Goal: Information Seeking & Learning: Check status

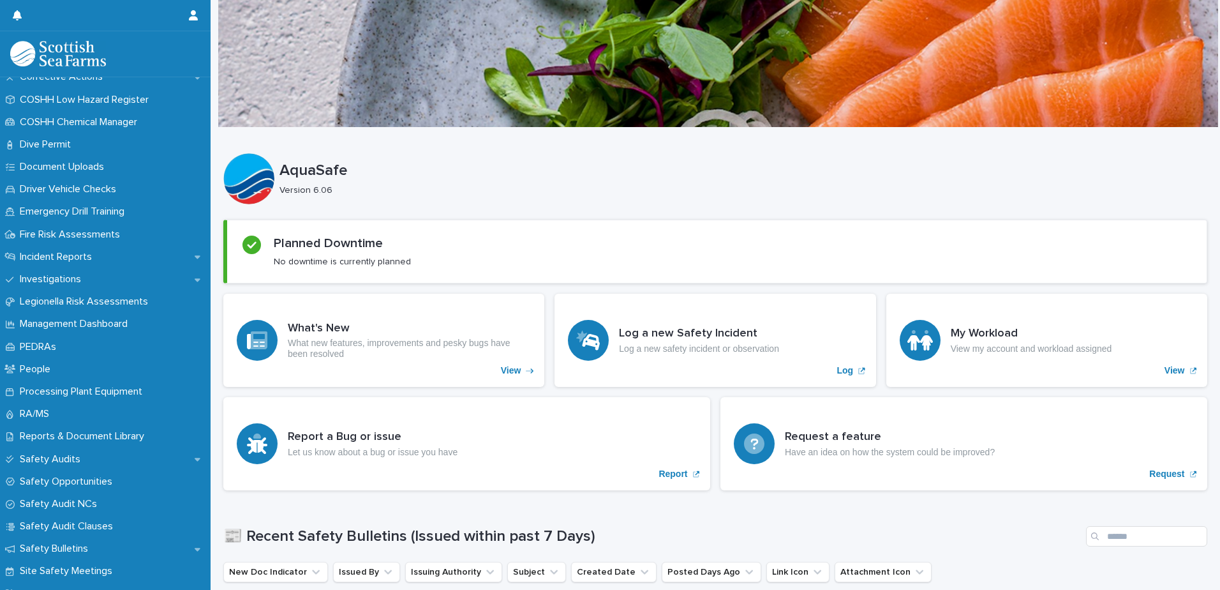
scroll to position [310, 0]
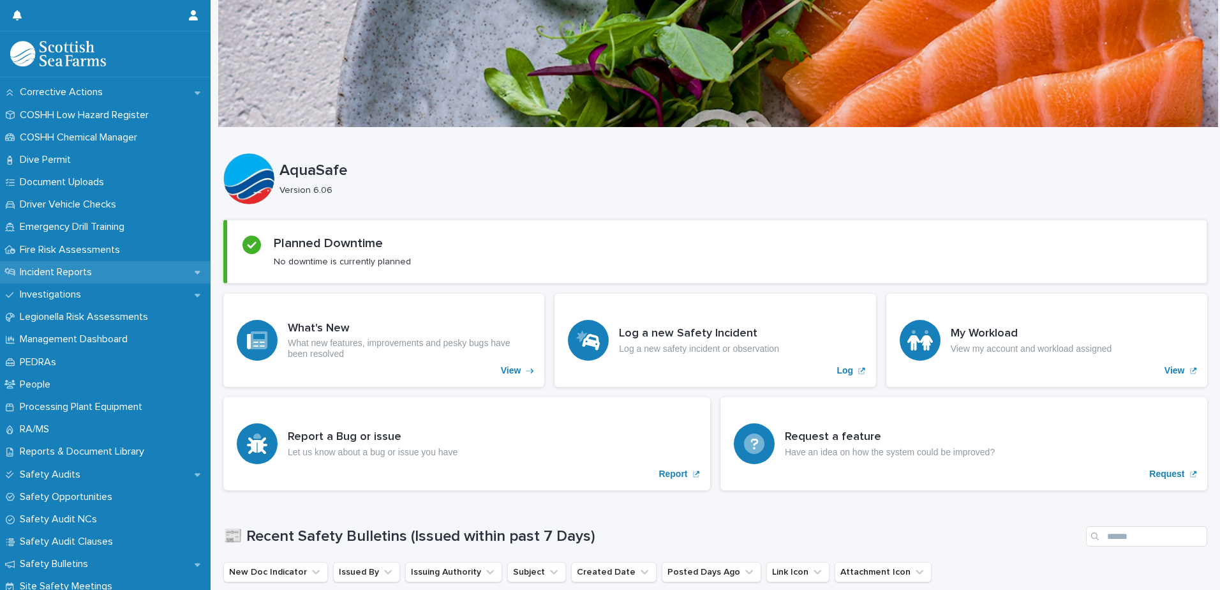
click at [84, 267] on p "Incident Reports" at bounding box center [58, 272] width 87 height 12
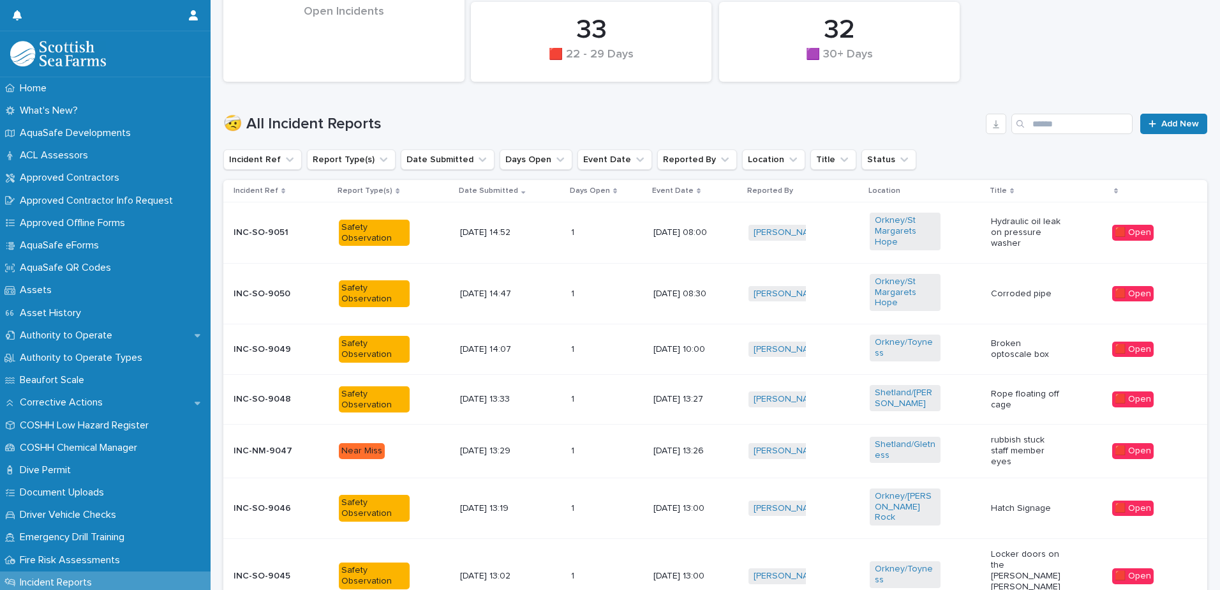
scroll to position [381, 0]
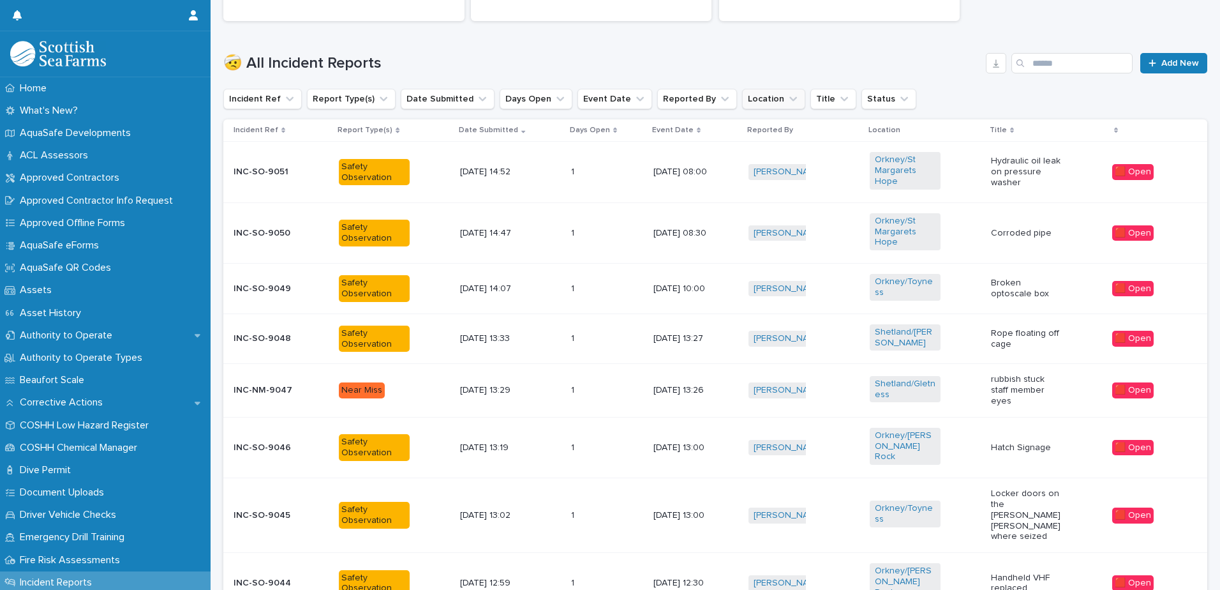
click at [742, 98] on button "Location" at bounding box center [773, 99] width 63 height 20
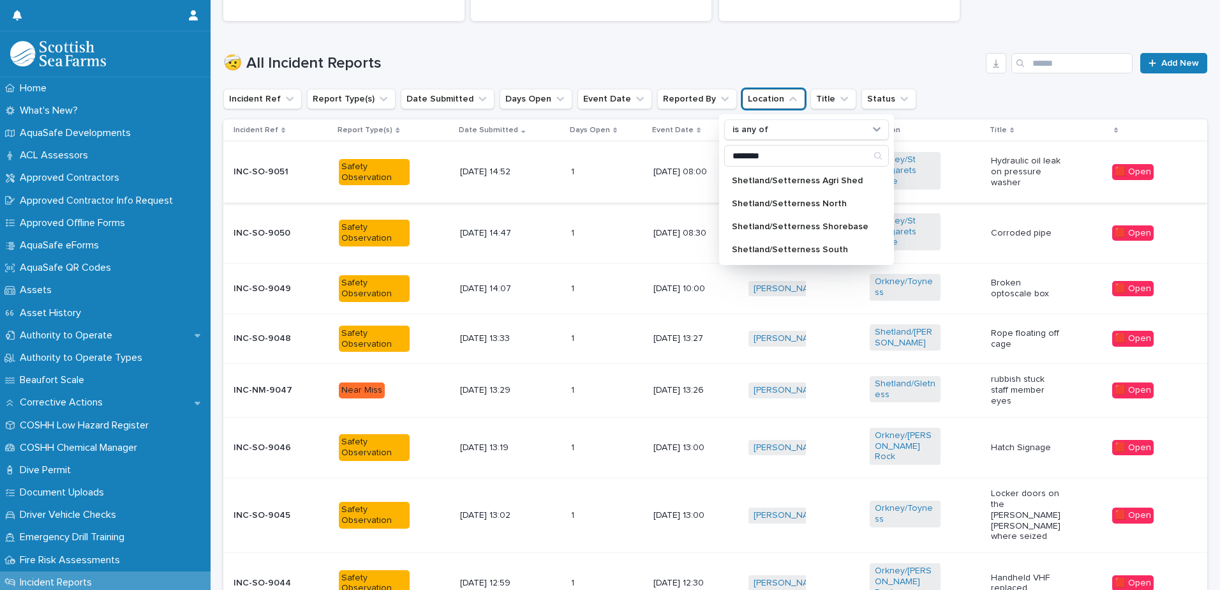
type input "********"
click at [702, 201] on td "[DATE] 08:00" at bounding box center [696, 172] width 95 height 61
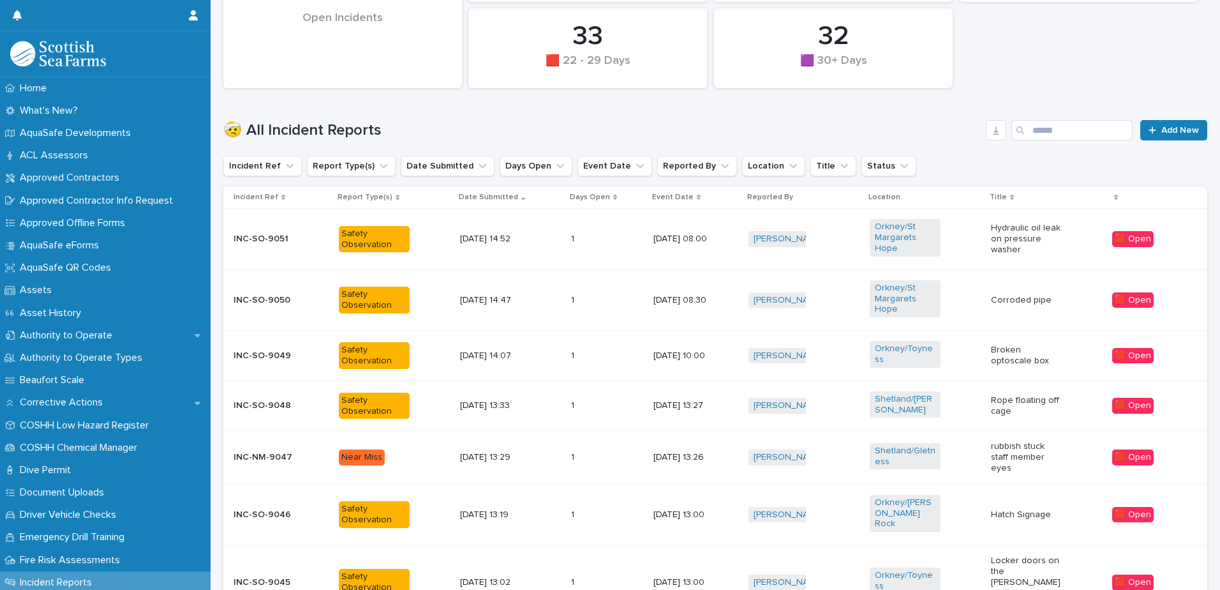
scroll to position [409, 0]
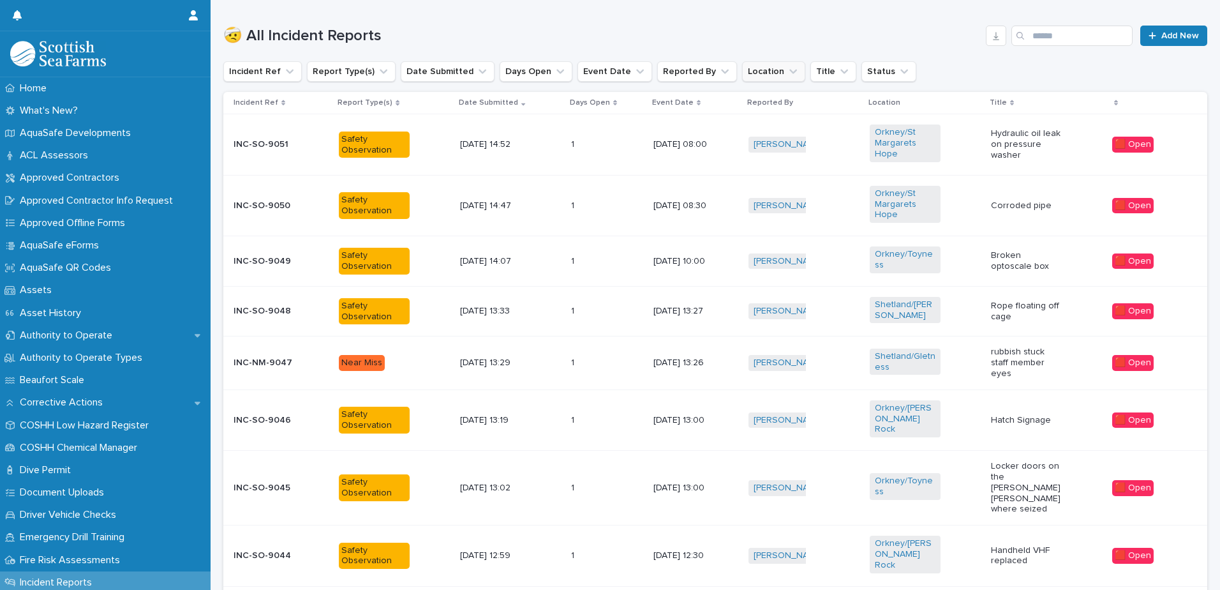
click at [743, 73] on button "Location" at bounding box center [773, 71] width 63 height 20
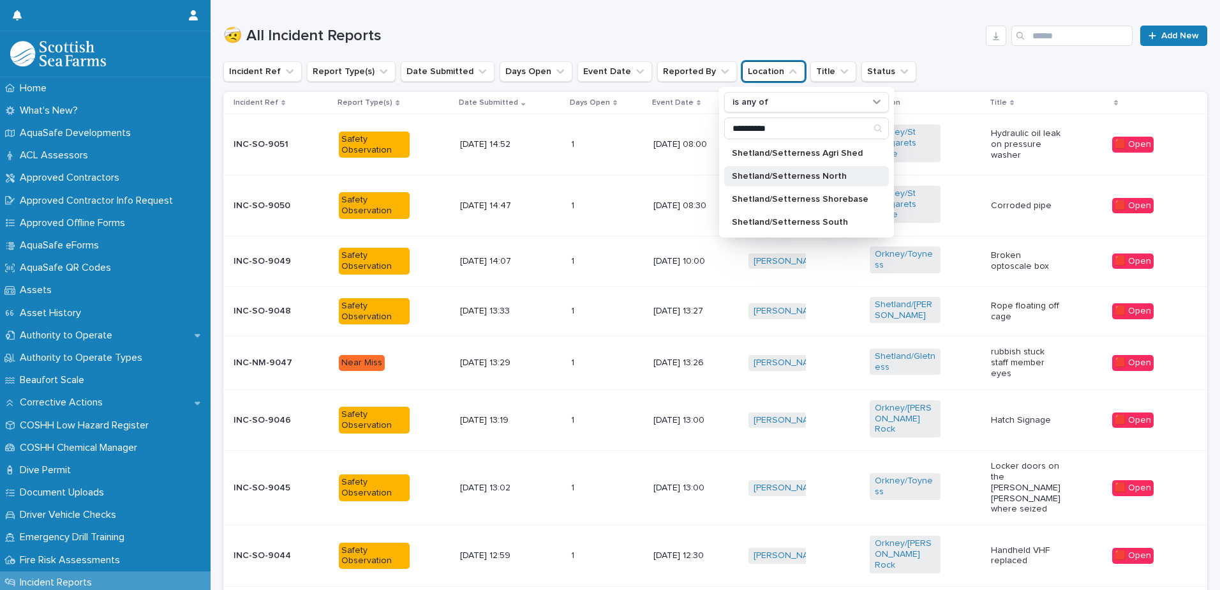
type input "**********"
click at [800, 179] on p "Shetland/Setterness North" at bounding box center [800, 176] width 137 height 9
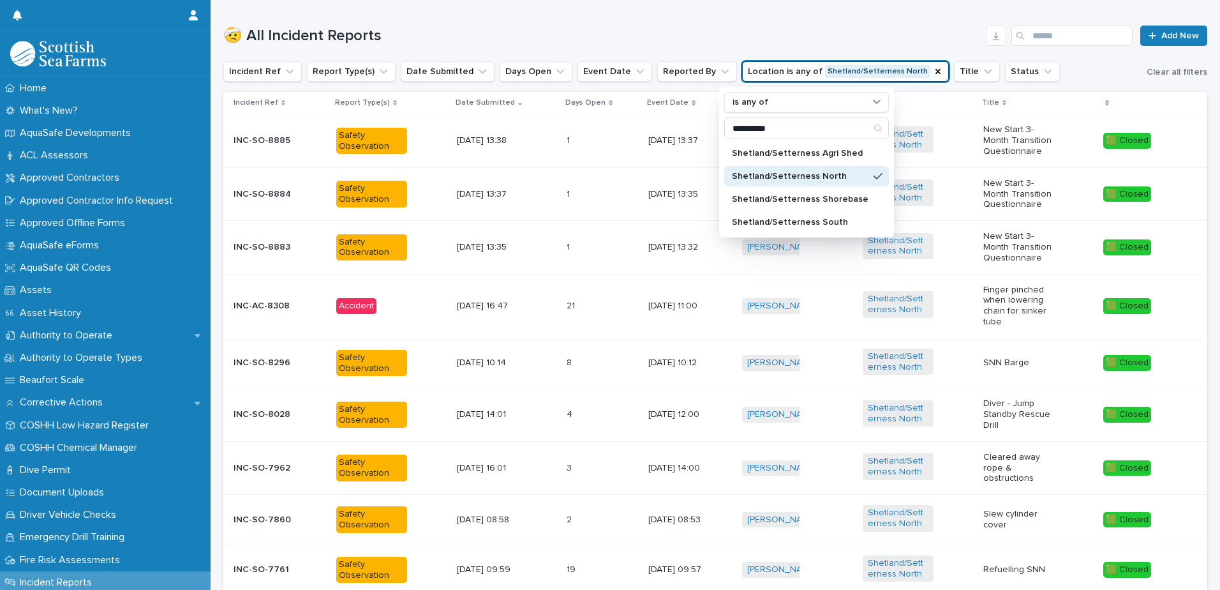
click at [719, 37] on h1 "🤕 All Incident Reports" at bounding box center [602, 36] width 758 height 19
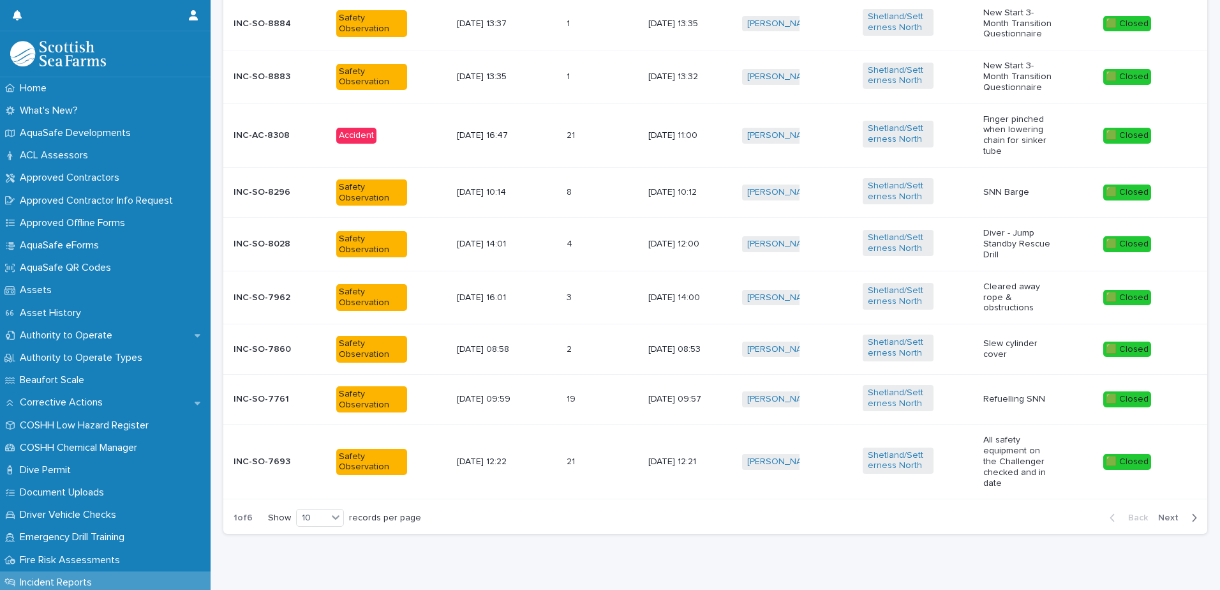
scroll to position [596, 0]
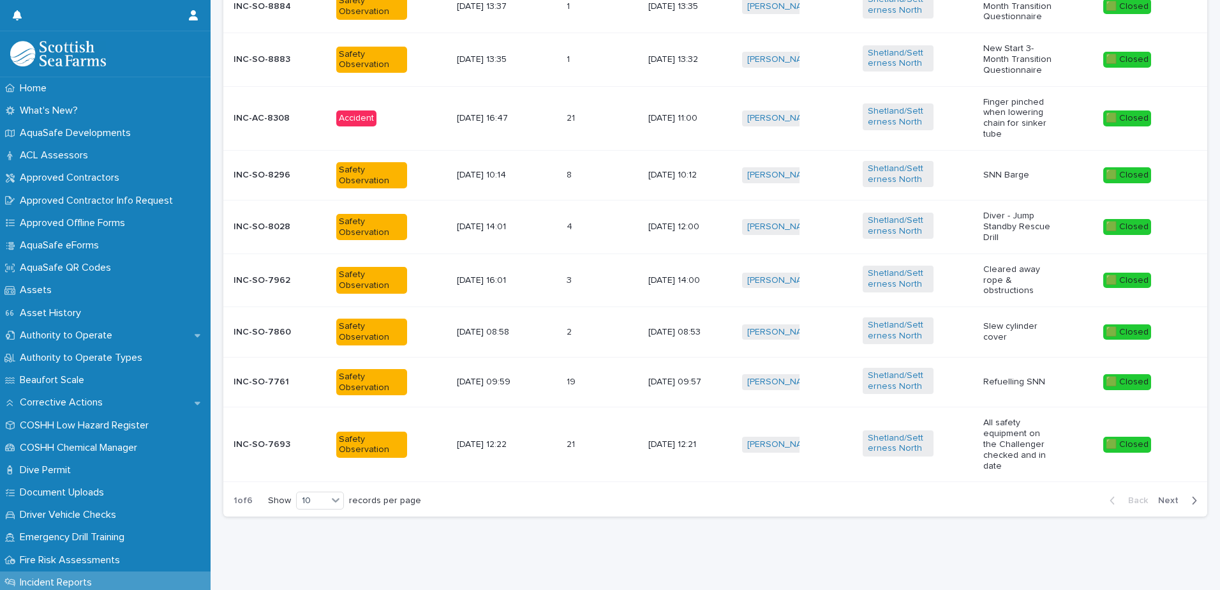
click at [1160, 495] on button "Next" at bounding box center [1180, 500] width 54 height 11
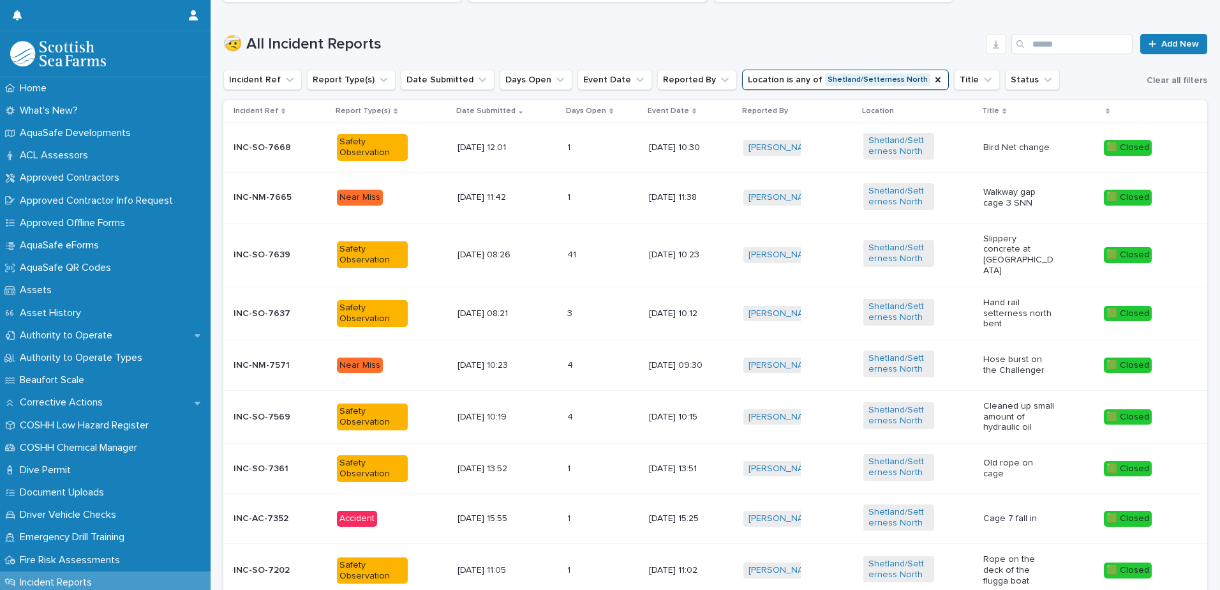
scroll to position [566, 0]
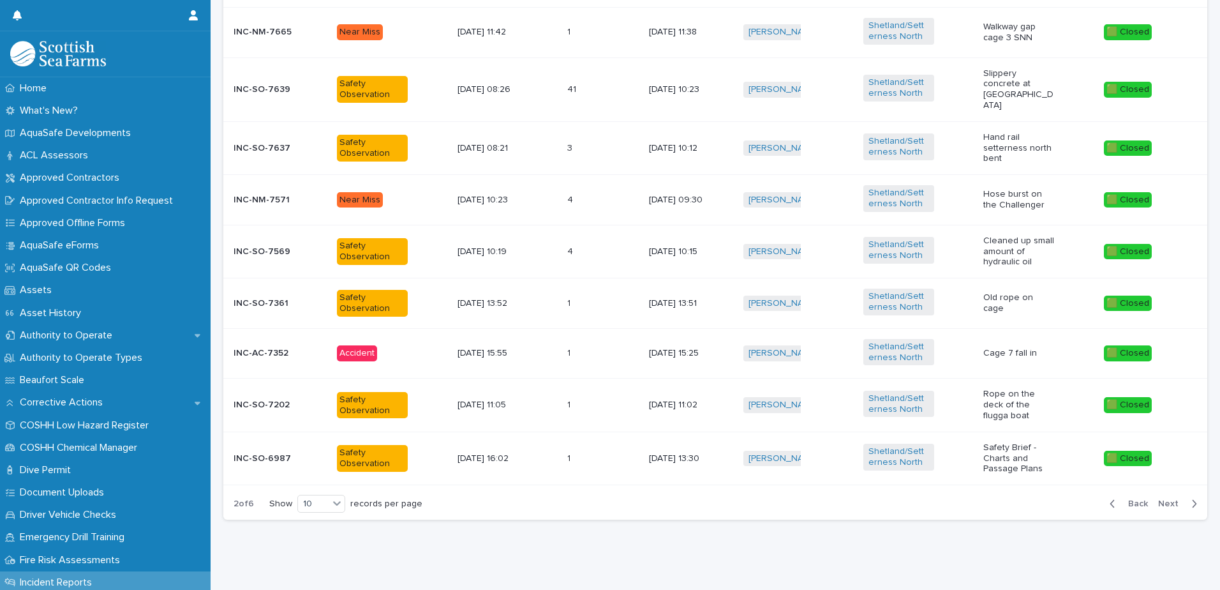
click at [1125, 499] on span "Back" at bounding box center [1134, 503] width 27 height 9
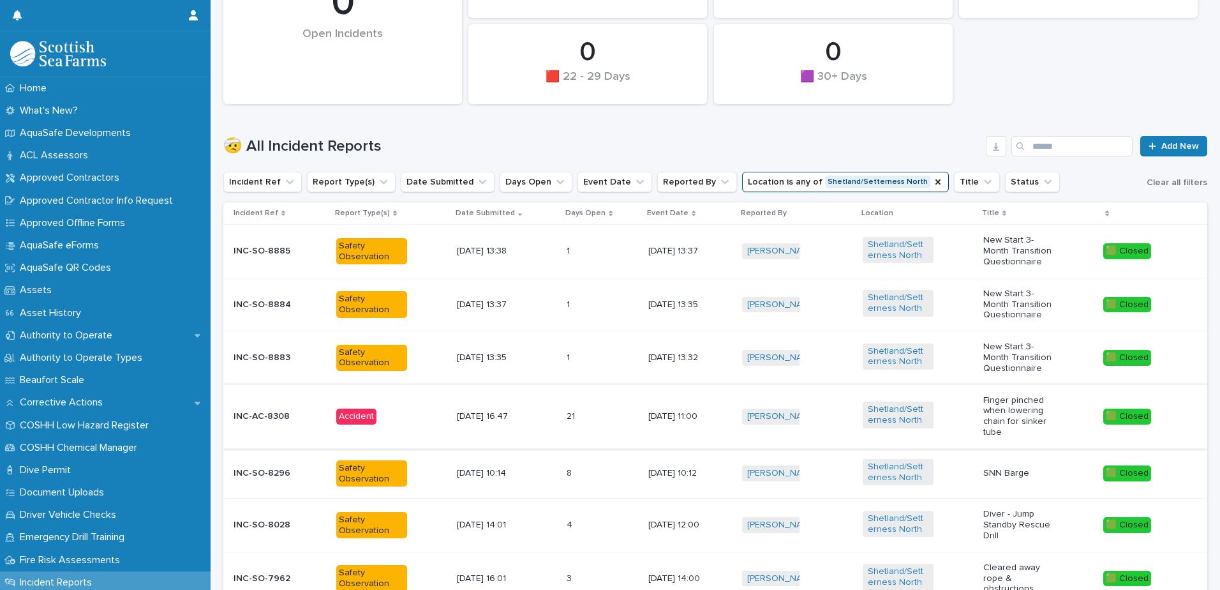
scroll to position [322, 0]
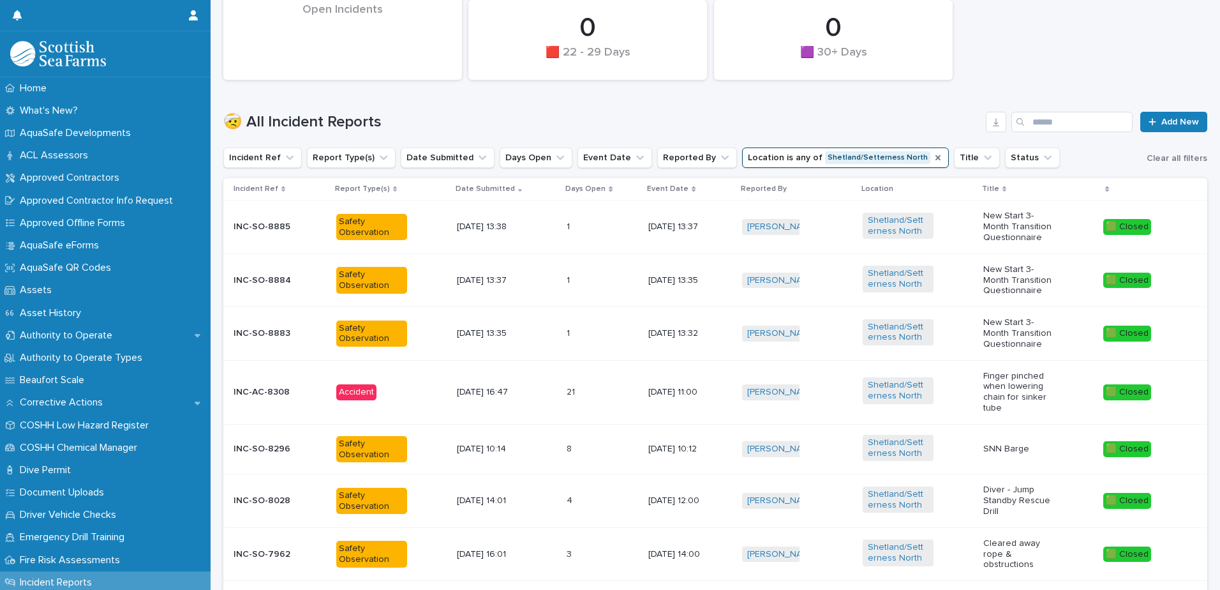
click at [936, 158] on icon "Location" at bounding box center [938, 157] width 5 height 5
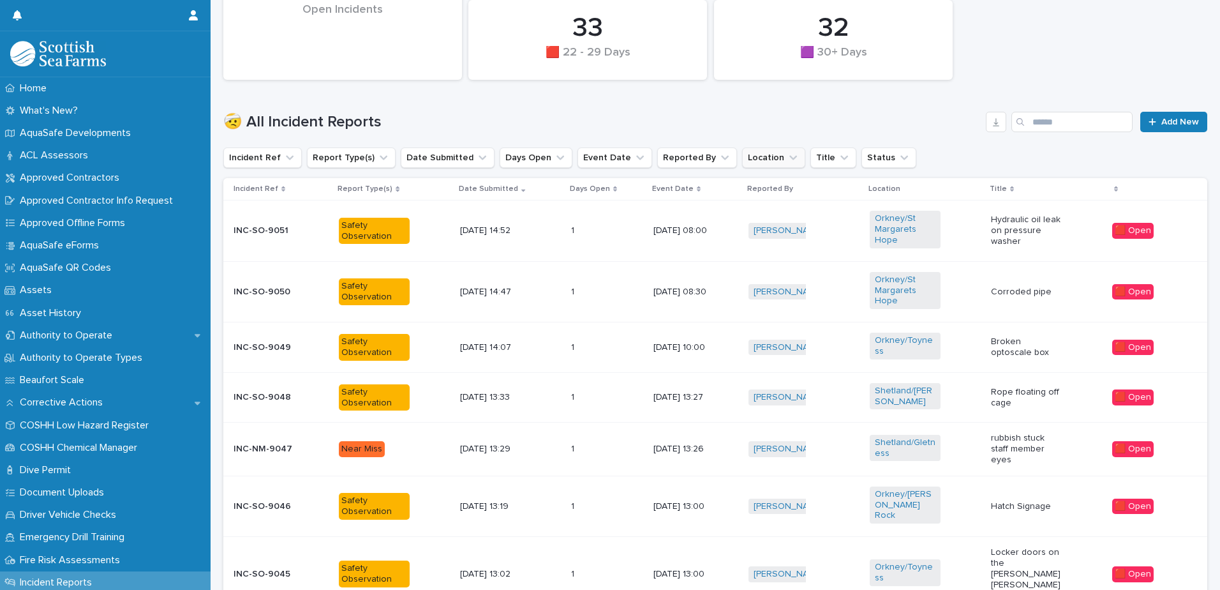
scroll to position [317, 0]
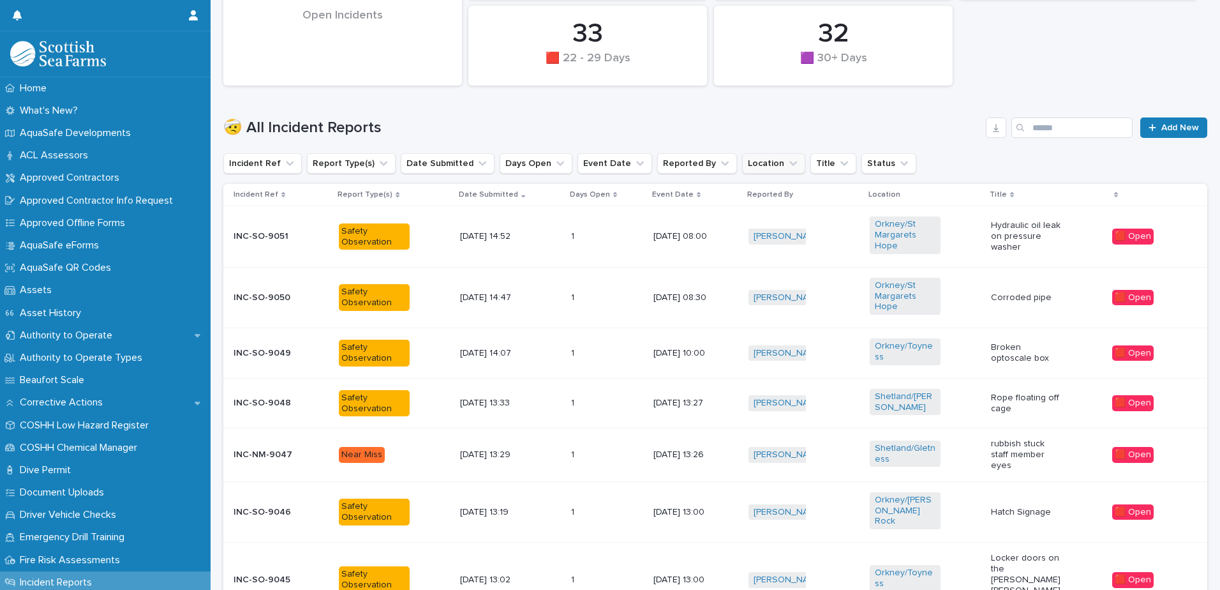
click at [755, 165] on button "Location" at bounding box center [773, 163] width 63 height 20
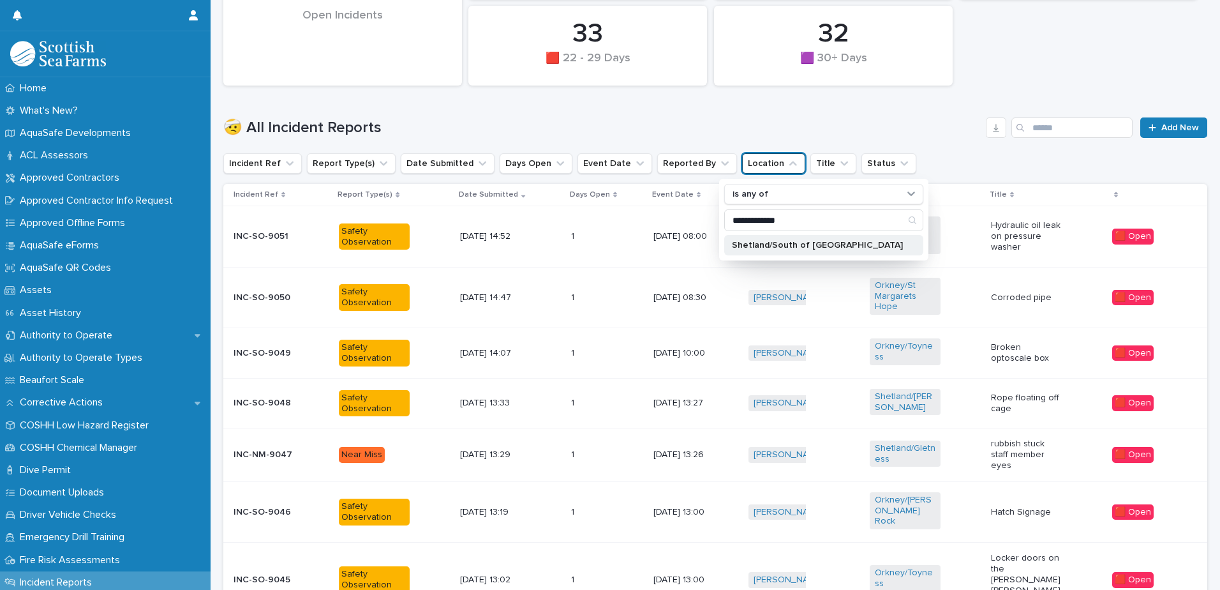
type input "**********"
click at [759, 245] on p "Shetland/South of [GEOGRAPHIC_DATA]" at bounding box center [817, 245] width 171 height 9
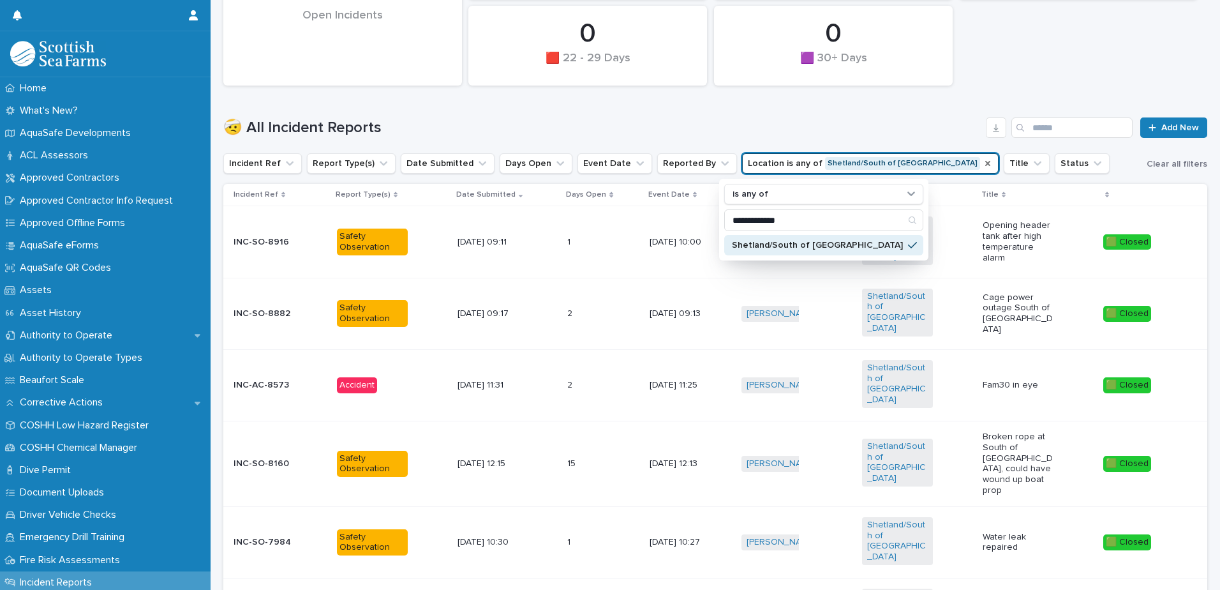
click at [723, 122] on h1 "🤕 All Incident Reports" at bounding box center [602, 128] width 758 height 19
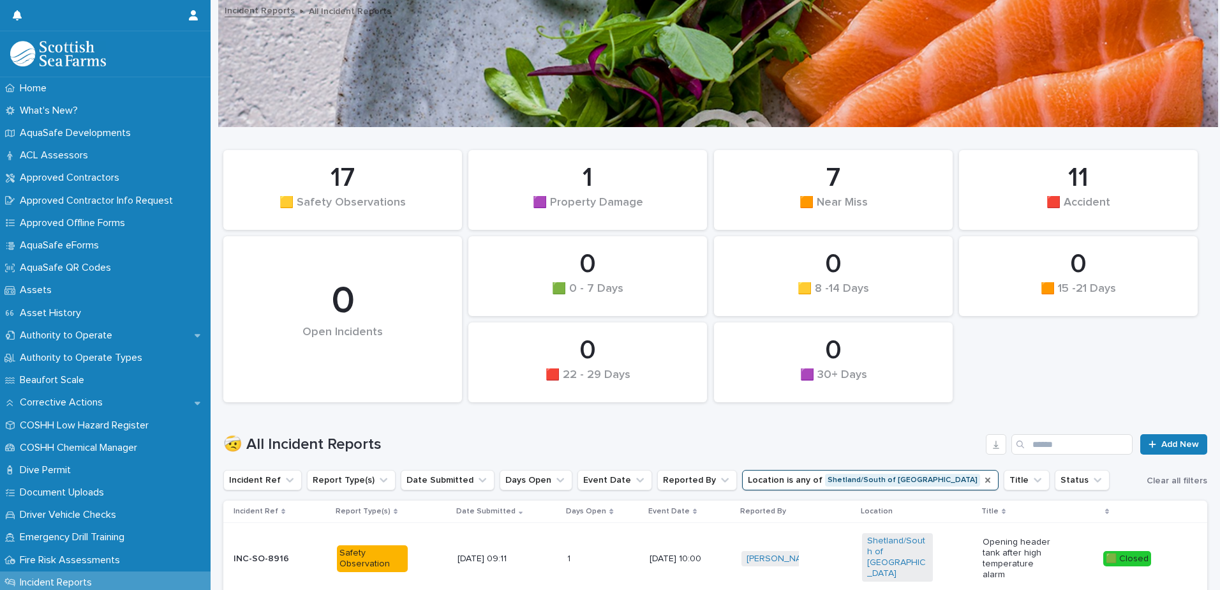
scroll to position [107, 0]
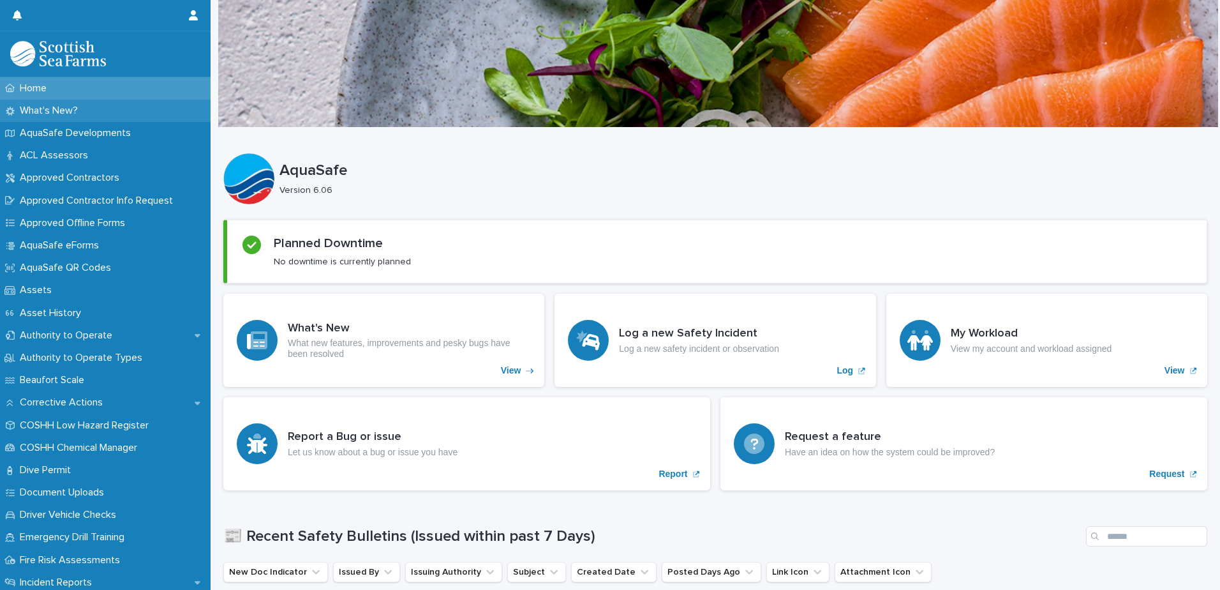
click at [83, 108] on p "What's New?" at bounding box center [51, 111] width 73 height 12
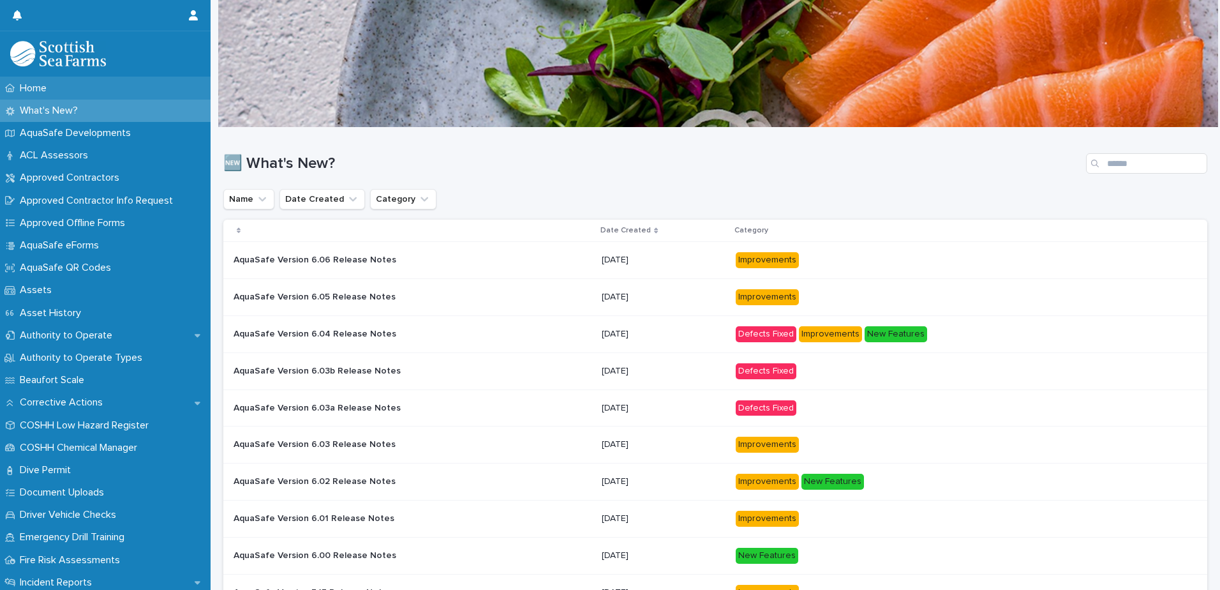
click at [74, 80] on div "Home" at bounding box center [105, 88] width 211 height 22
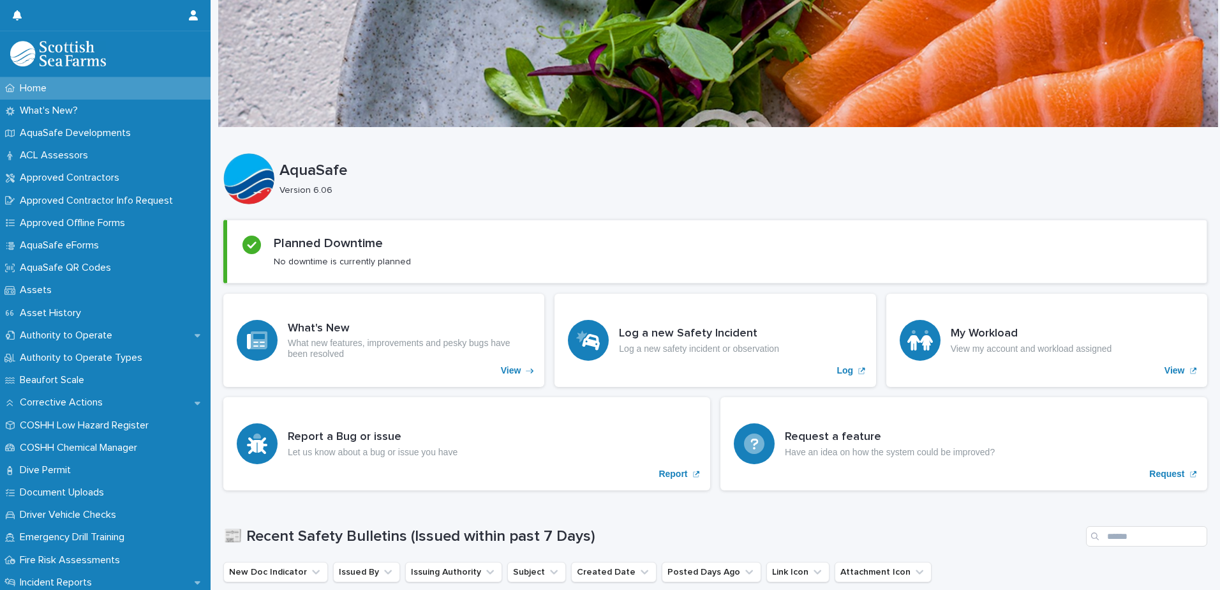
scroll to position [118, 0]
